Goal: Information Seeking & Learning: Check status

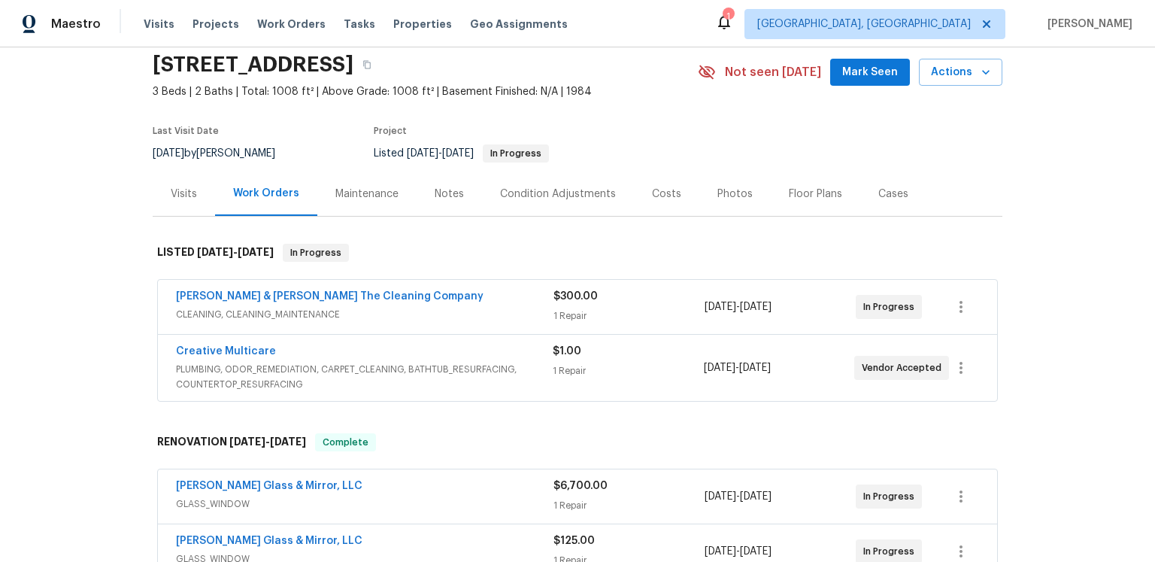
scroll to position [113, 0]
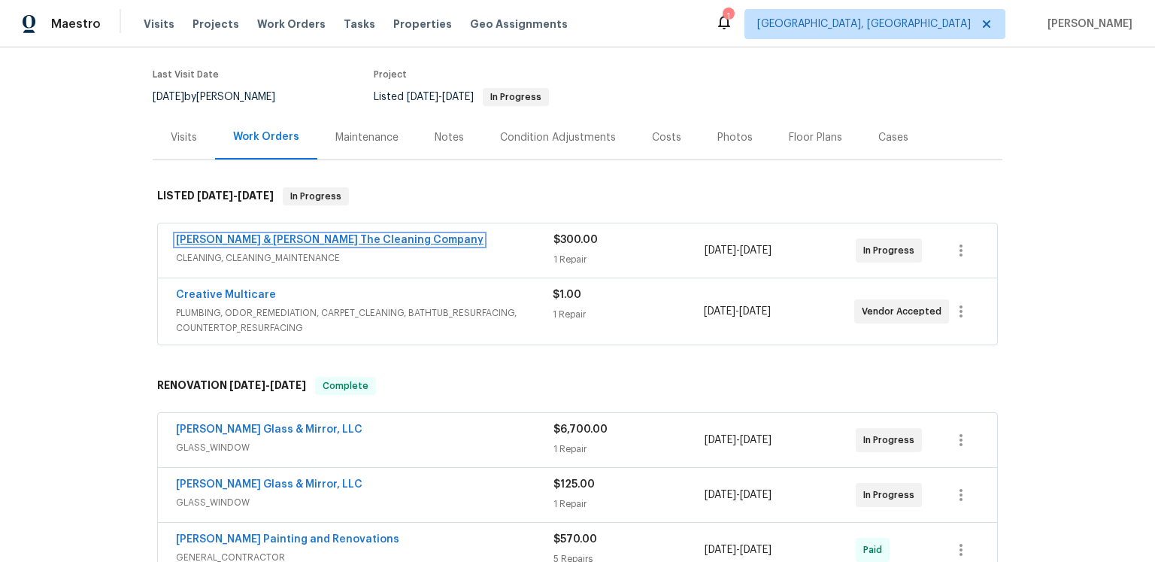
click at [429, 245] on link "[PERSON_NAME] & [PERSON_NAME] The Cleaning Company" at bounding box center [330, 240] width 308 height 11
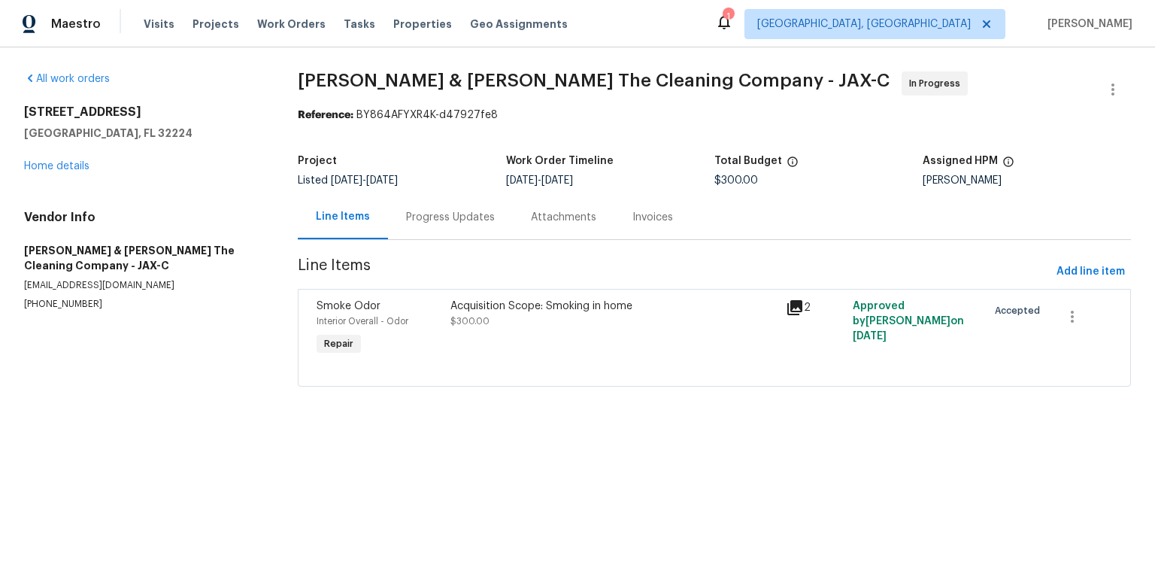
click at [475, 225] on div "Progress Updates" at bounding box center [450, 217] width 89 height 15
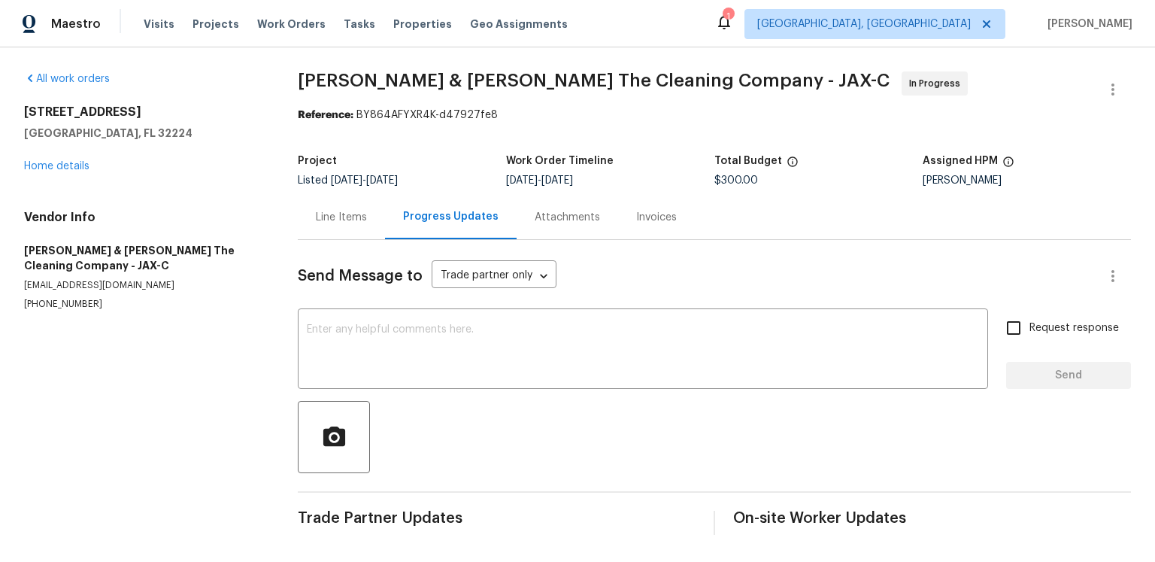
scroll to position [92, 0]
click at [593, 210] on div "Attachments" at bounding box center [567, 217] width 65 height 15
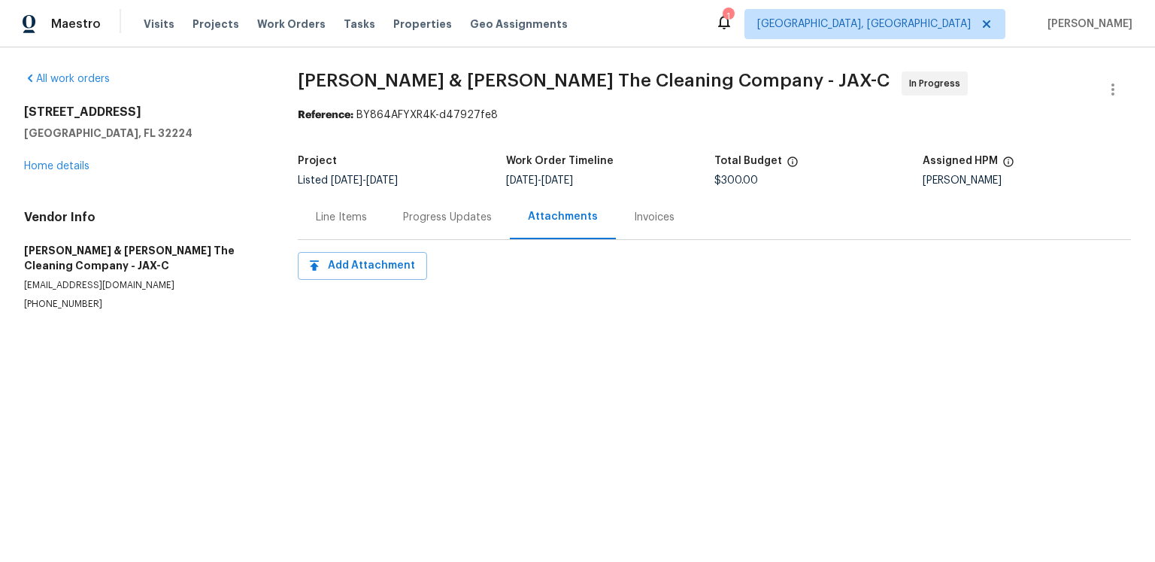
click at [675, 225] on div "Invoices" at bounding box center [654, 217] width 41 height 15
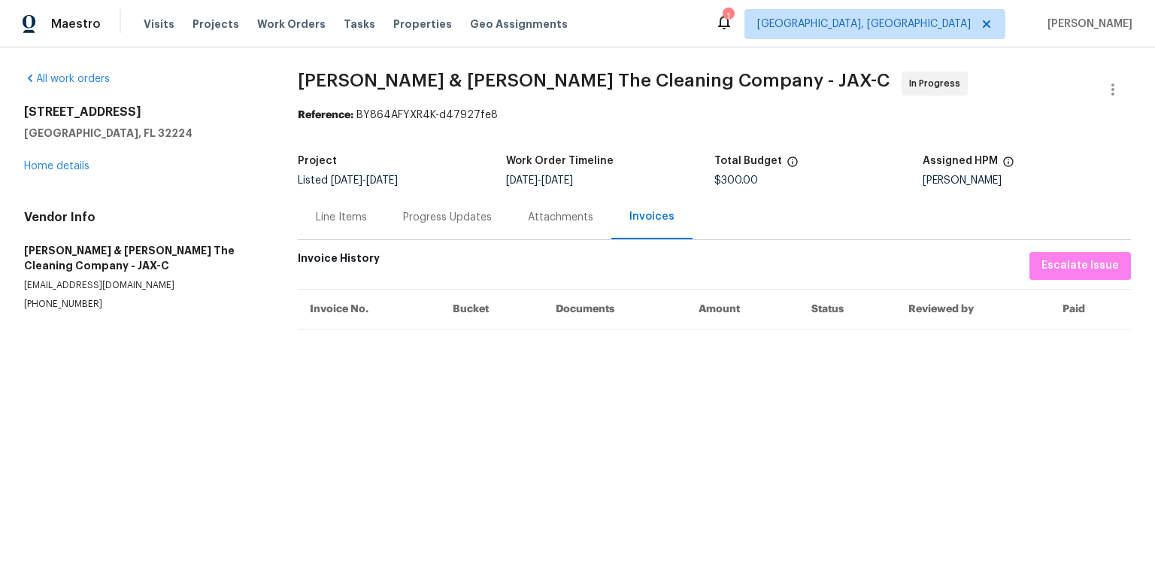
click at [488, 225] on div "Progress Updates" at bounding box center [447, 217] width 89 height 15
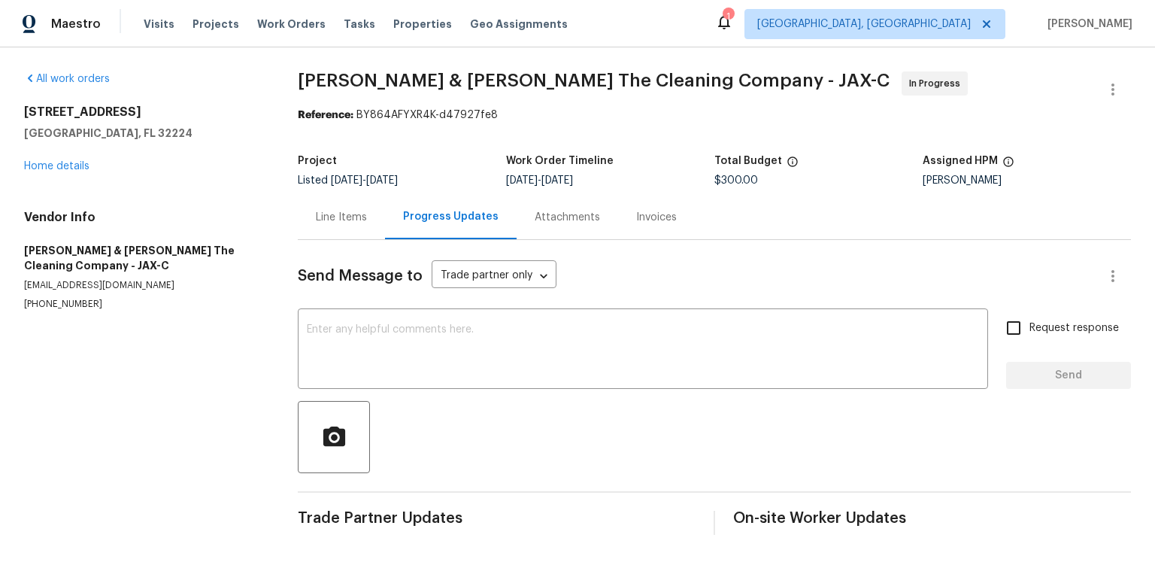
click at [367, 225] on div "Line Items" at bounding box center [341, 217] width 51 height 15
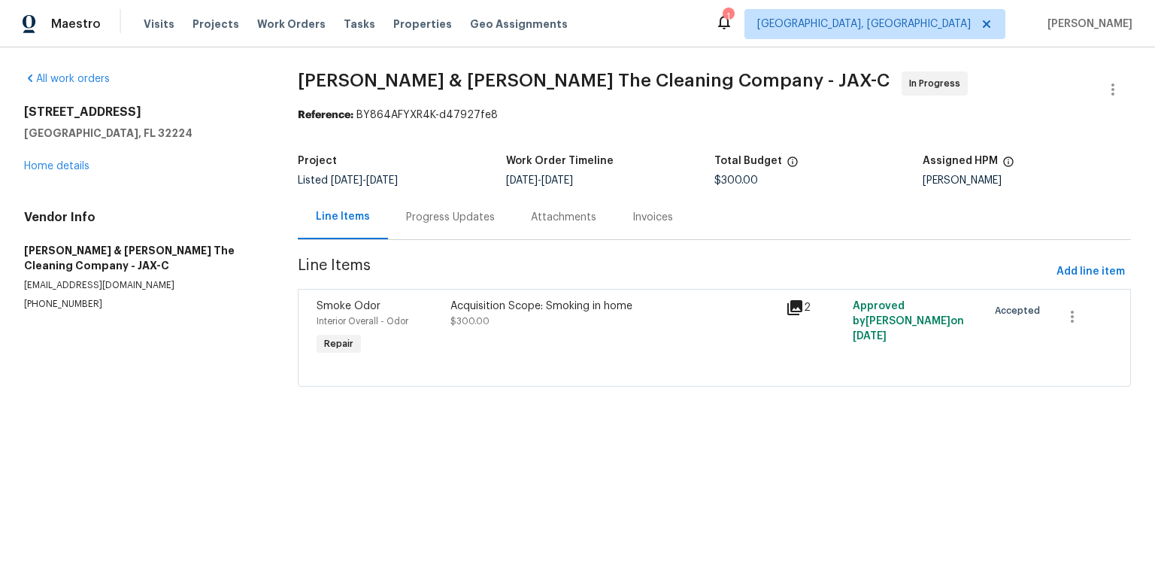
click at [801, 315] on icon at bounding box center [794, 307] width 15 height 15
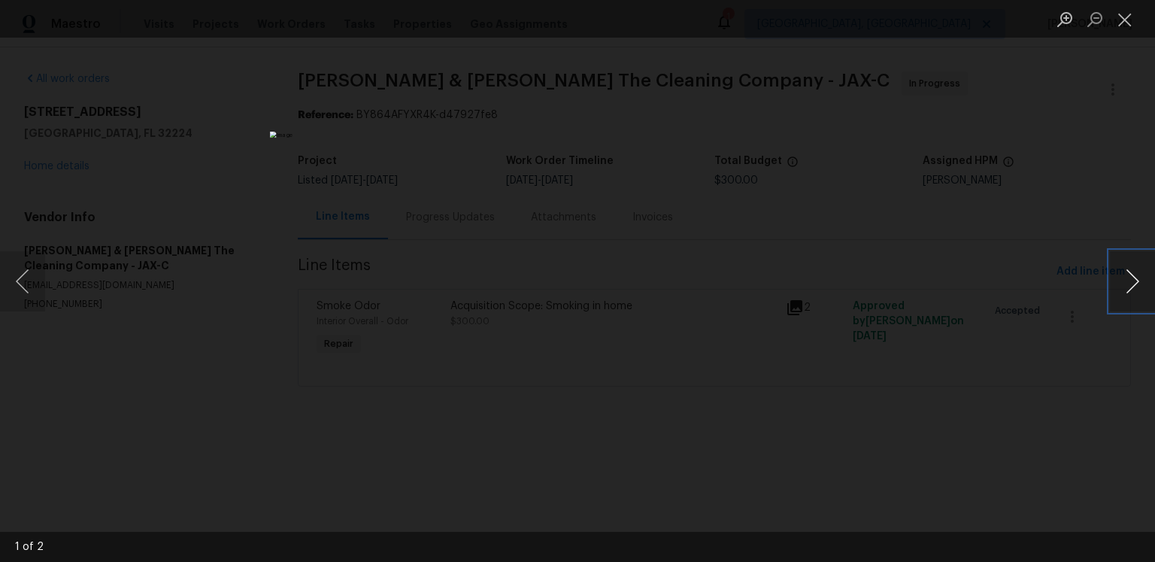
click at [1139, 283] on button "Next image" at bounding box center [1132, 281] width 45 height 60
click at [1128, 24] on button "Close lightbox" at bounding box center [1125, 19] width 30 height 26
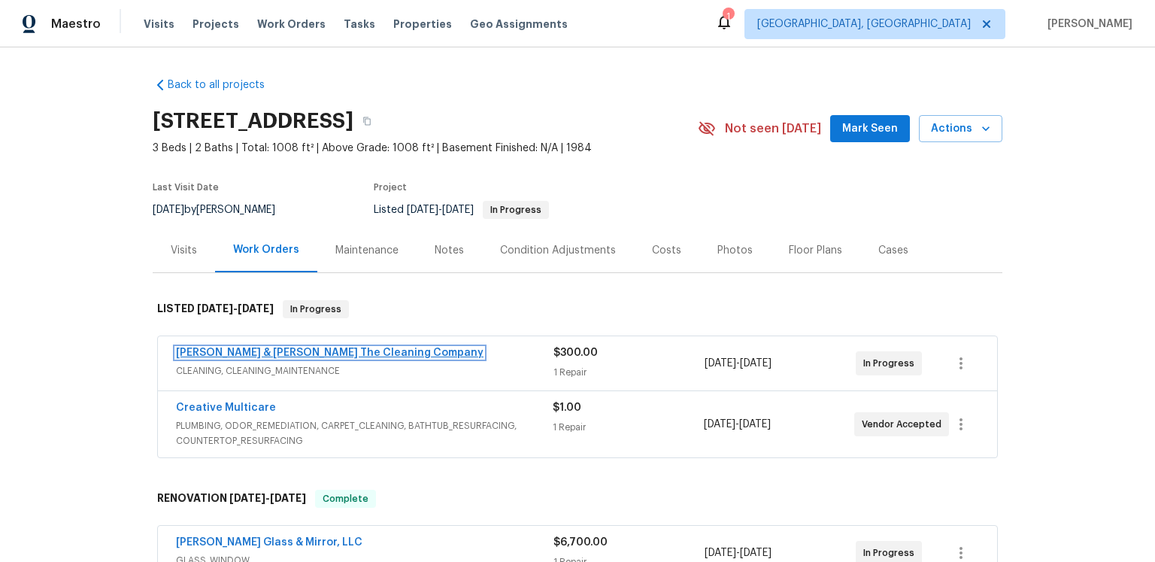
click at [408, 358] on link "[PERSON_NAME] & [PERSON_NAME] The Cleaning Company" at bounding box center [330, 352] width 308 height 11
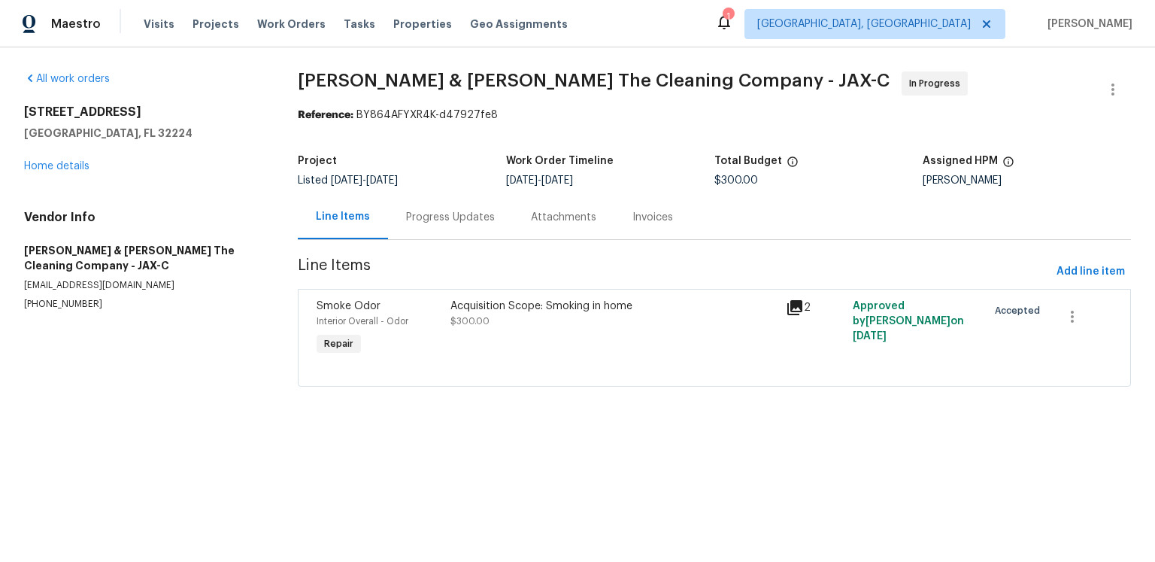
click at [513, 239] on div "Progress Updates" at bounding box center [450, 217] width 125 height 44
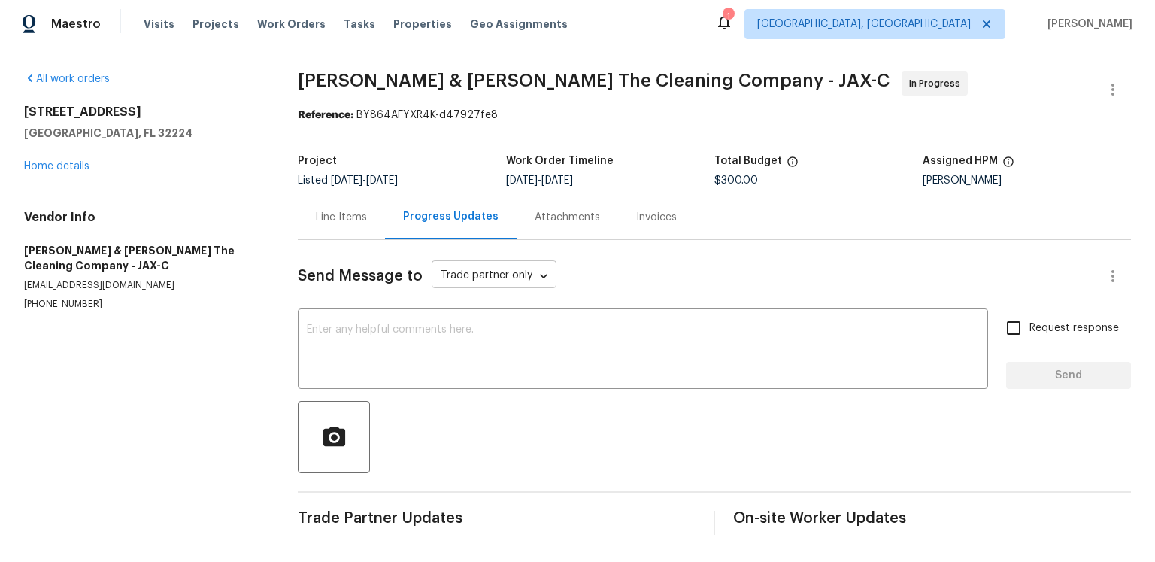
scroll to position [92, 0]
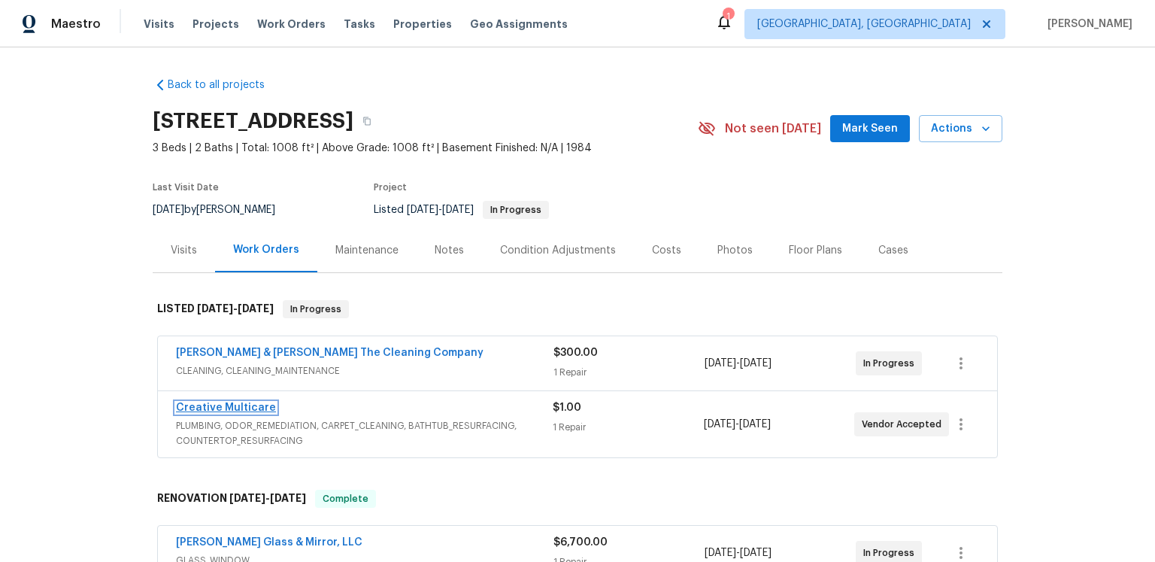
click at [276, 413] on link "Creative Multicare" at bounding box center [226, 407] width 100 height 11
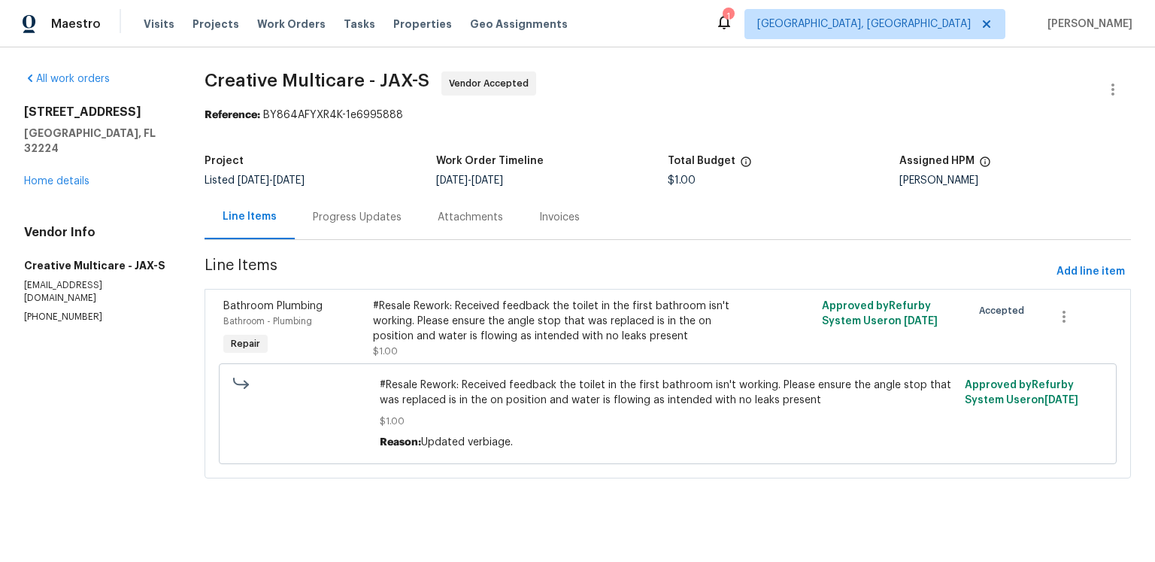
click at [420, 239] on div "Progress Updates" at bounding box center [357, 217] width 125 height 44
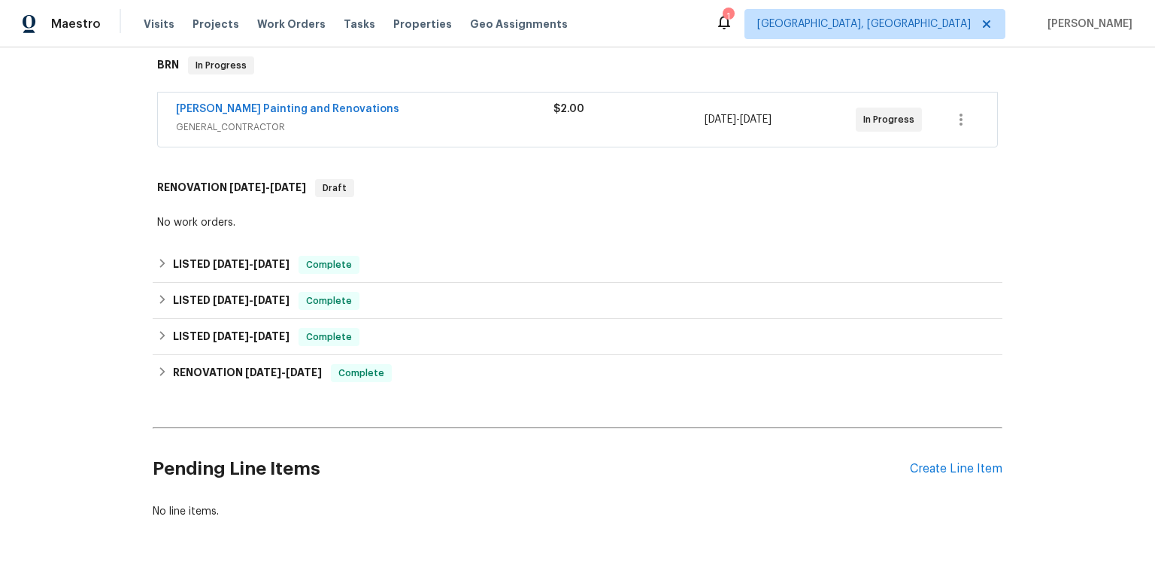
scroll to position [186, 0]
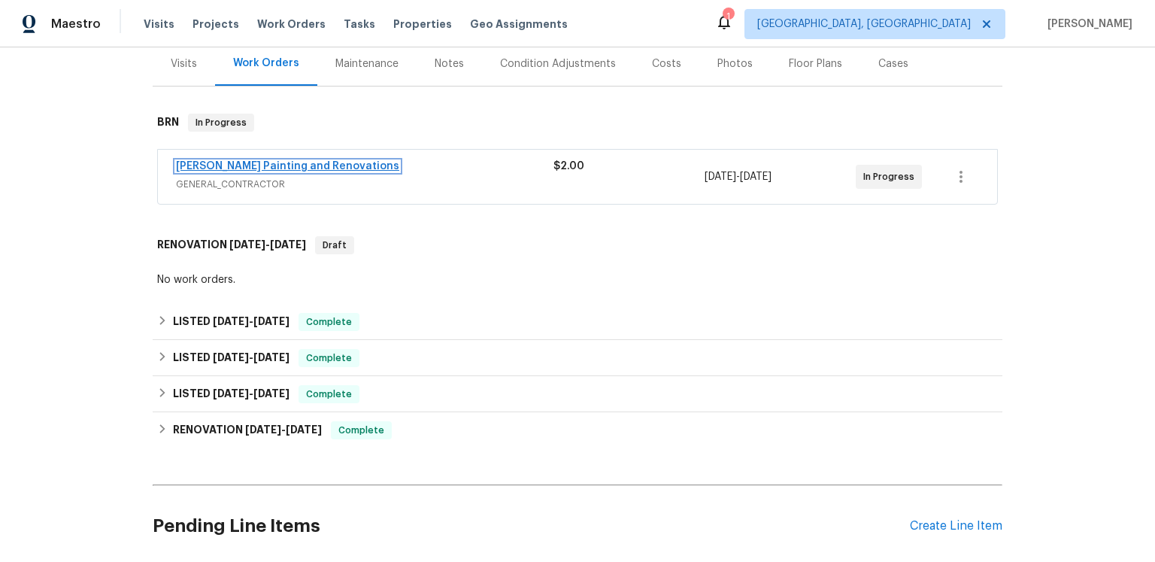
click at [271, 171] on link "[PERSON_NAME] Painting and Renovations" at bounding box center [287, 166] width 223 height 11
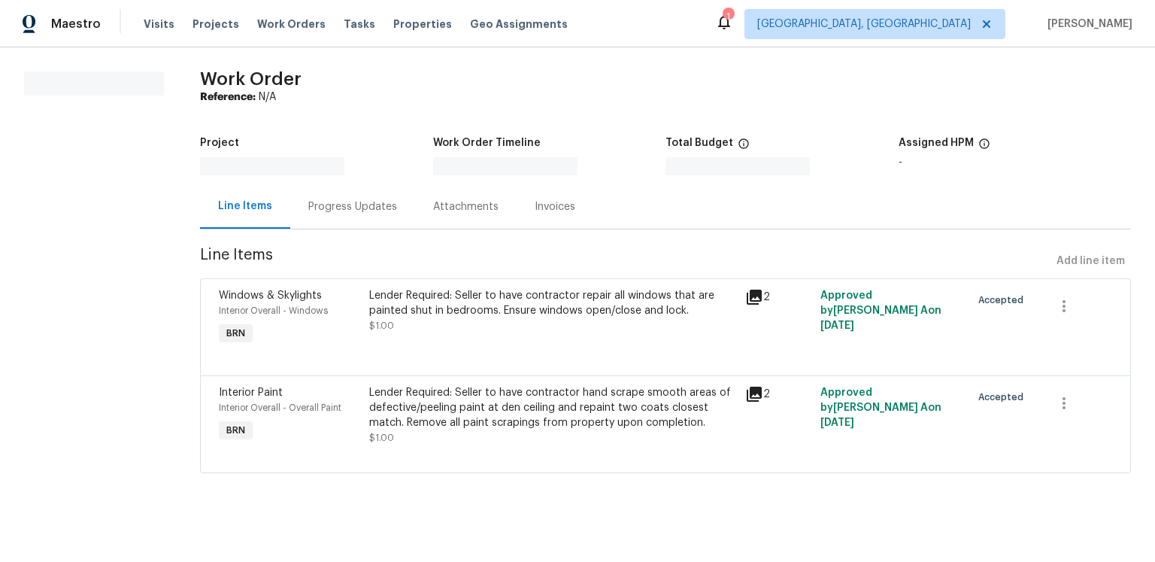
click at [401, 225] on div "Progress Updates" at bounding box center [352, 206] width 125 height 44
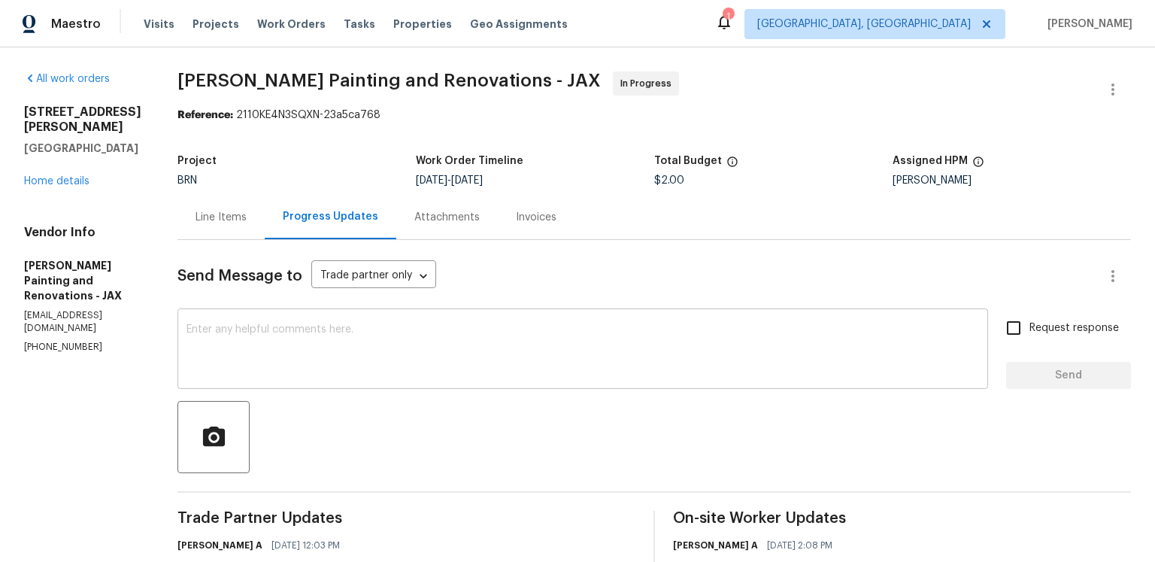
scroll to position [274, 0]
